Goal: Navigation & Orientation: Find specific page/section

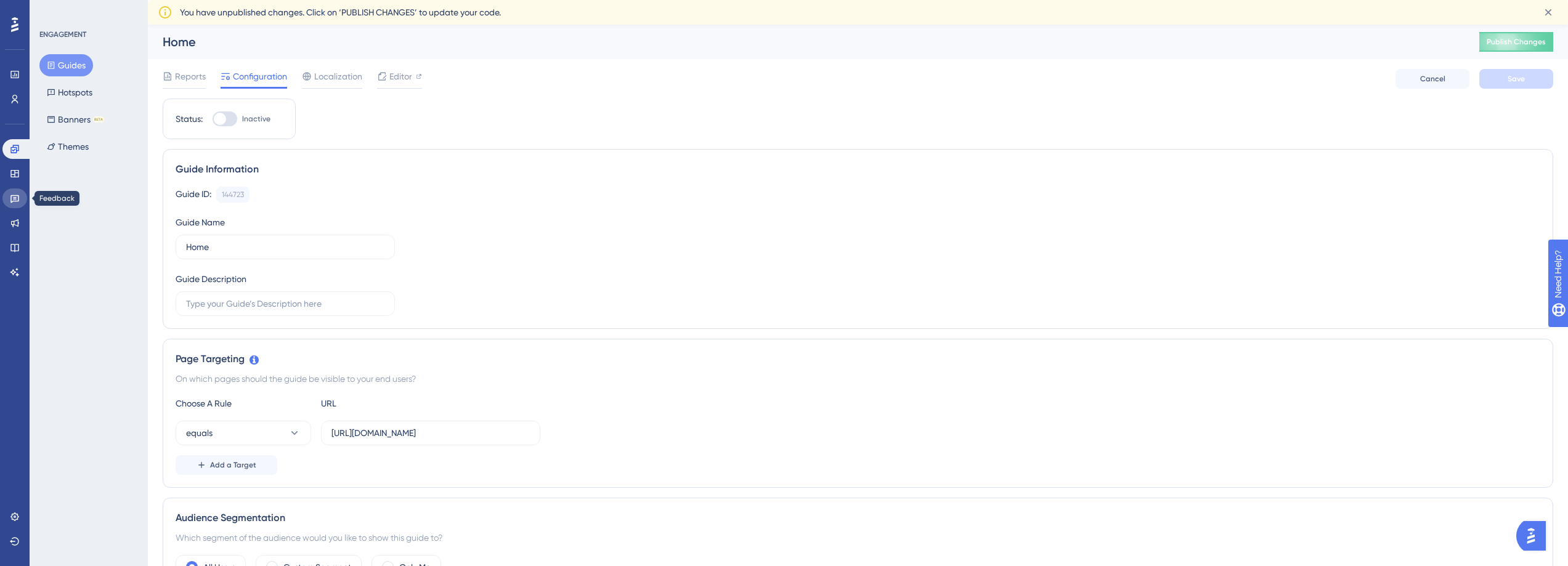
click at [15, 199] on icon at bounding box center [15, 199] width 9 height 8
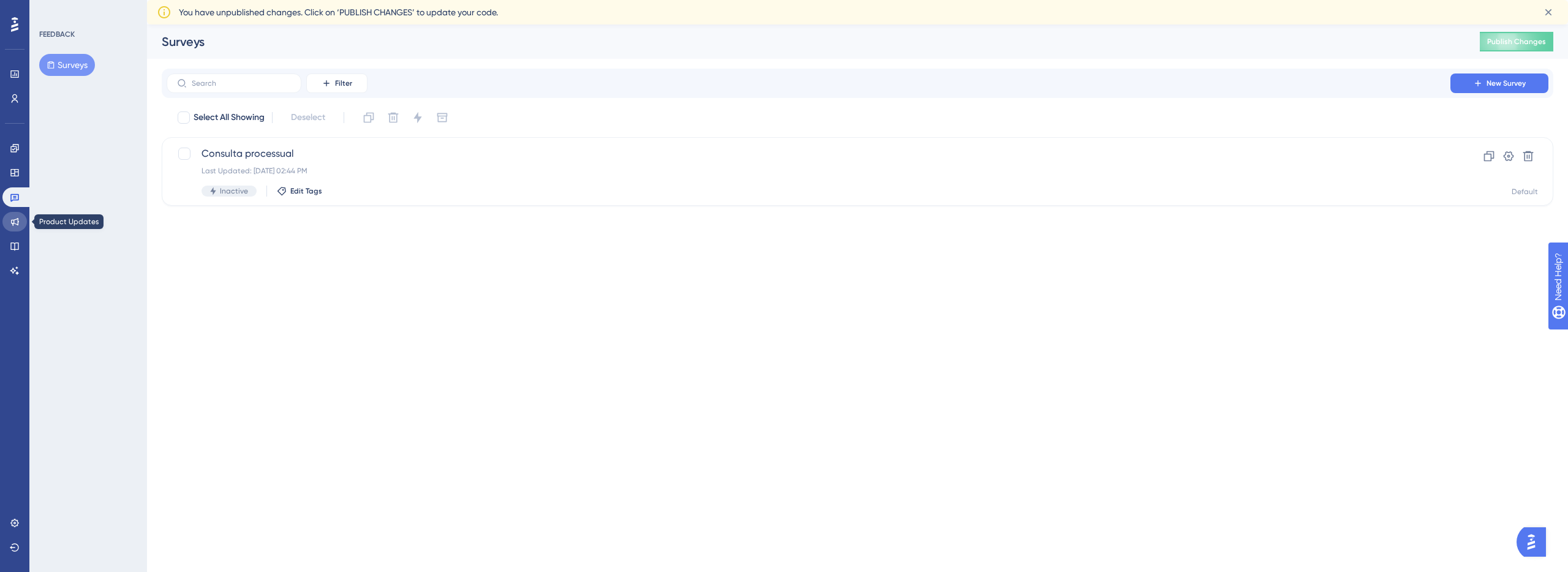
click at [16, 218] on icon at bounding box center [15, 222] width 10 height 10
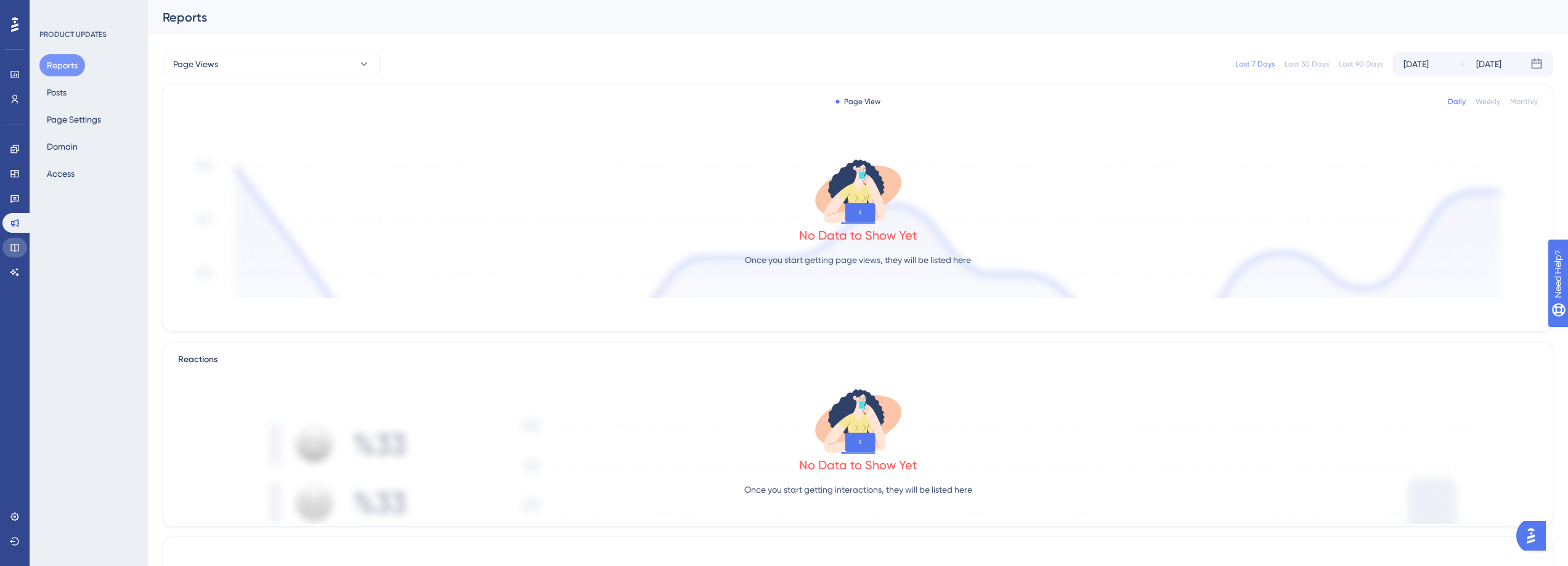
click at [16, 242] on icon at bounding box center [15, 247] width 10 height 10
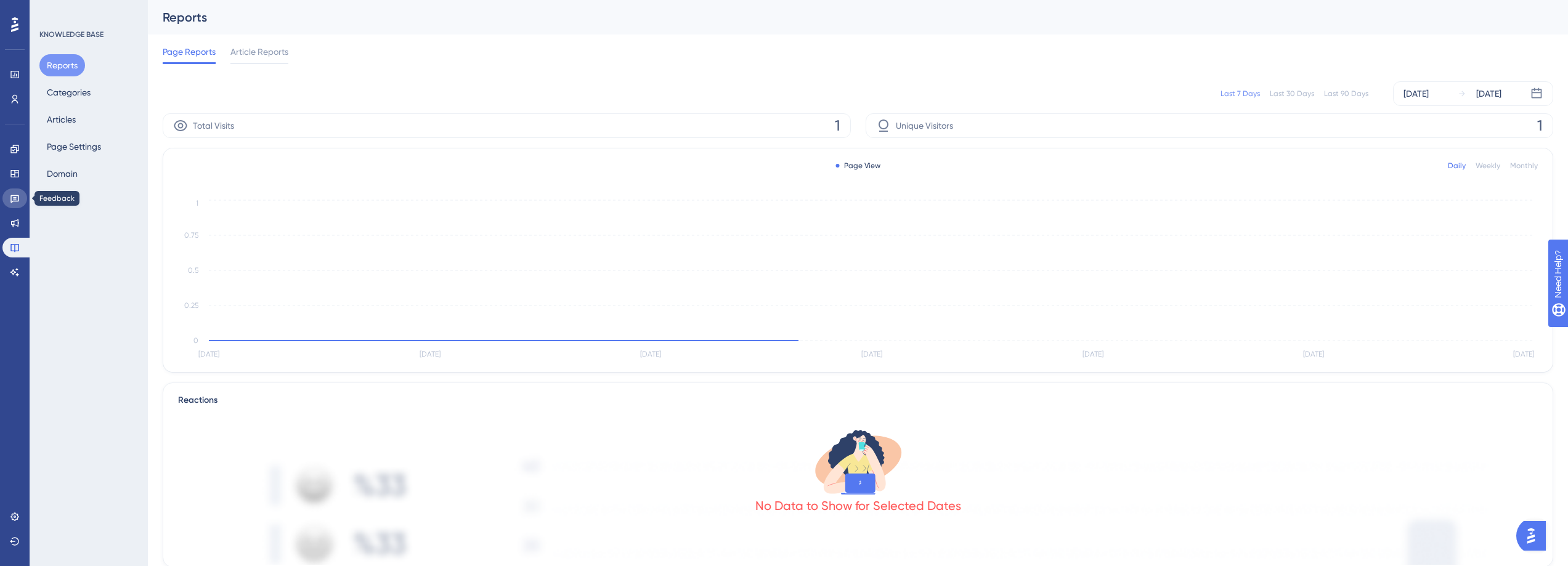
click at [15, 201] on icon at bounding box center [15, 199] width 9 height 8
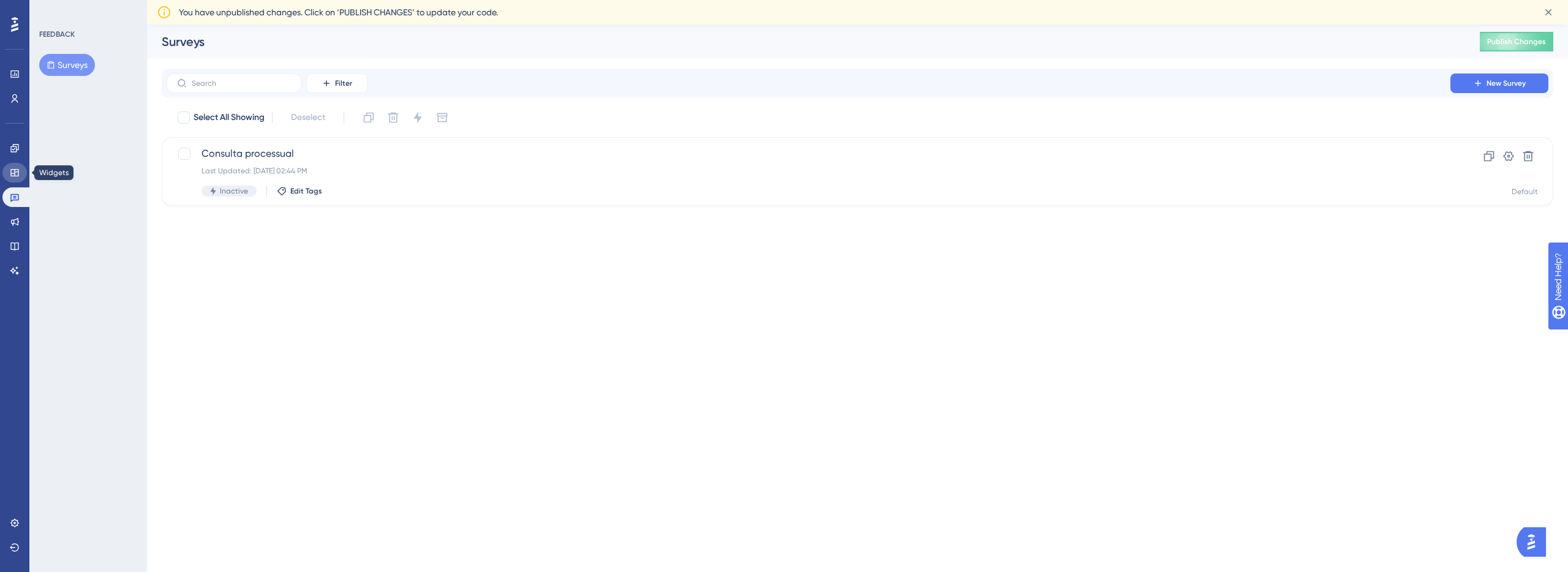
click at [12, 179] on link at bounding box center [15, 173] width 25 height 20
